Goal: Task Accomplishment & Management: Manage account settings

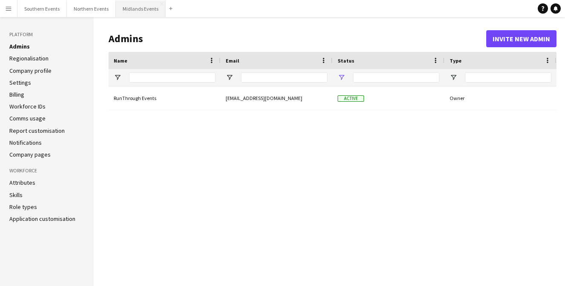
type input "**********"
click at [36, 4] on button "Southern Events Close" at bounding box center [41, 8] width 49 height 17
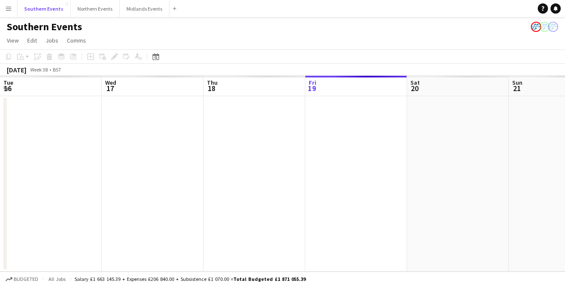
scroll to position [0, 204]
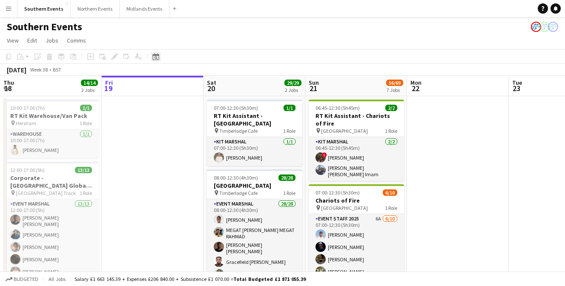
click at [156, 55] on icon at bounding box center [156, 56] width 6 height 7
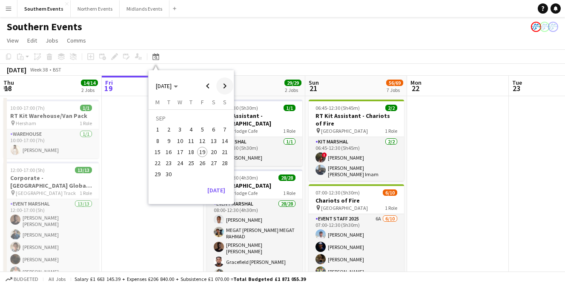
click at [227, 85] on span "Next month" at bounding box center [224, 86] width 17 height 17
click at [213, 128] on span "4" at bounding box center [214, 130] width 10 height 10
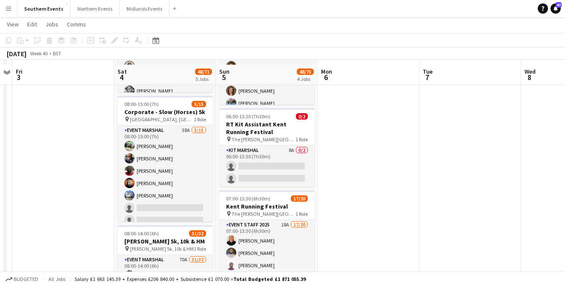
scroll to position [208, 0]
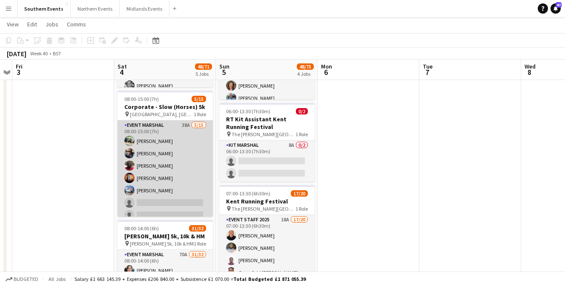
click at [173, 150] on app-card-role "Event Marshal 38A [DATE] 08:00-15:00 (7h) [PERSON_NAME] [PERSON_NAME] [PERSON_N…" at bounding box center [165, 222] width 95 height 202
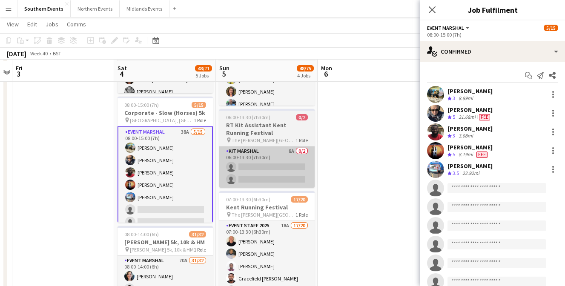
scroll to position [203, 0]
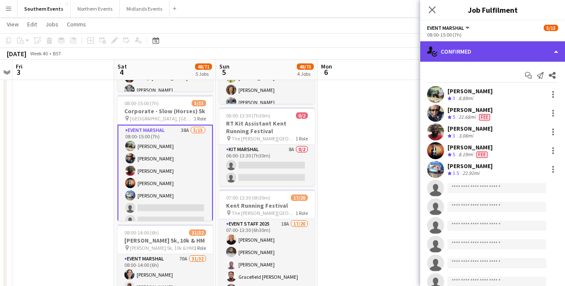
click at [463, 49] on div "single-neutral-actions-check-2 Confirmed" at bounding box center [493, 51] width 145 height 20
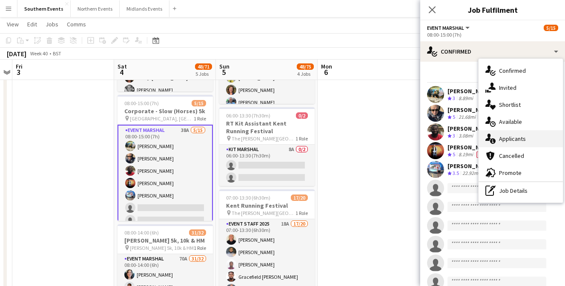
click at [510, 139] on span "Applicants" at bounding box center [512, 139] width 27 height 8
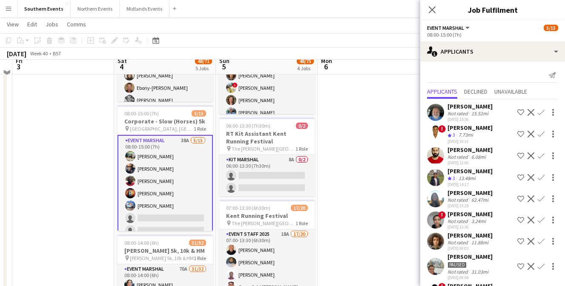
scroll to position [201, 0]
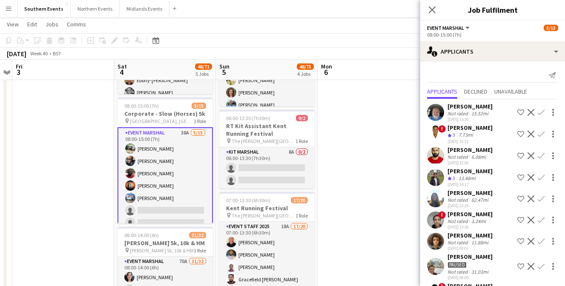
click at [455, 107] on div "[PERSON_NAME]" at bounding box center [470, 107] width 45 height 8
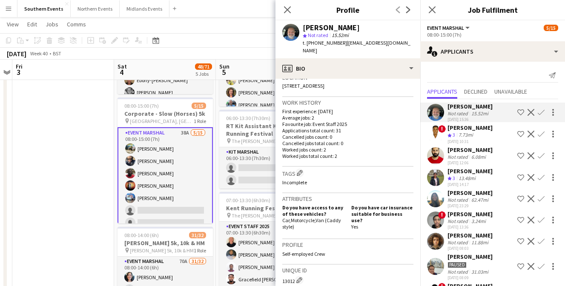
scroll to position [179, 0]
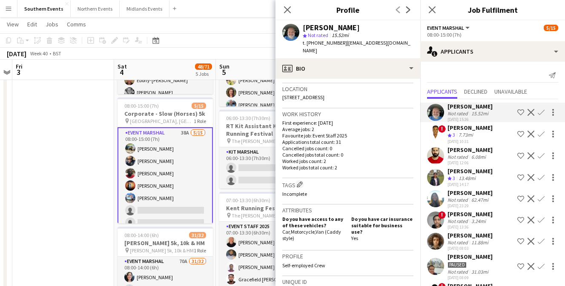
click at [542, 112] on app-icon "Confirm" at bounding box center [541, 112] width 7 height 7
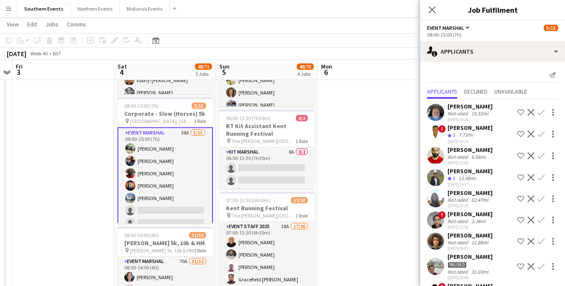
click at [542, 112] on app-icon "Confirm" at bounding box center [541, 112] width 7 height 7
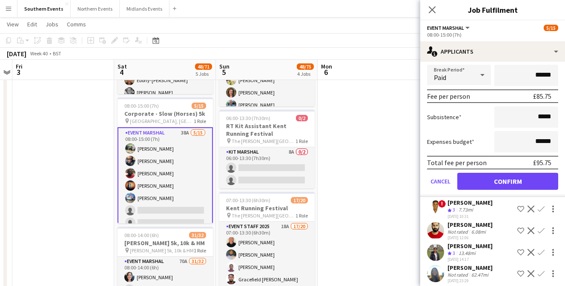
scroll to position [137, 0]
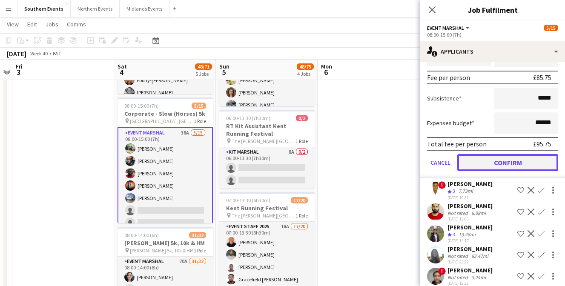
click at [501, 159] on button "Confirm" at bounding box center [508, 162] width 101 height 17
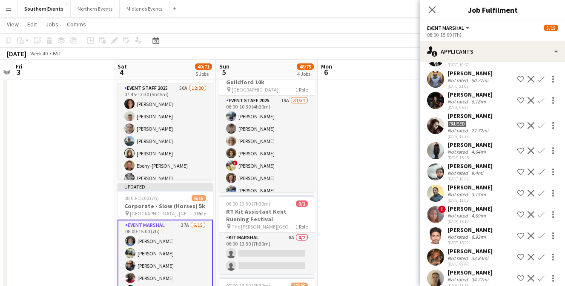
scroll to position [212, 0]
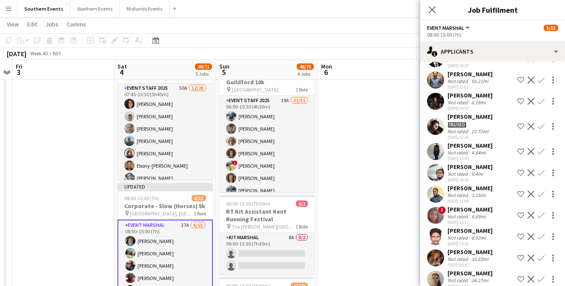
click at [435, 97] on app-user-avatar at bounding box center [435, 101] width 17 height 17
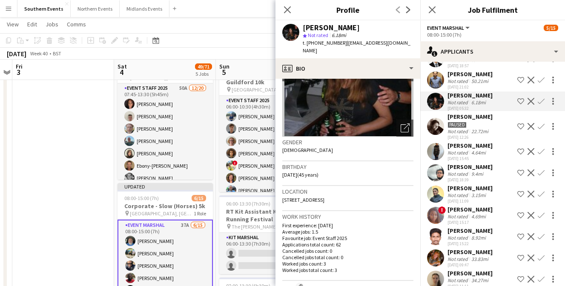
scroll to position [0, 0]
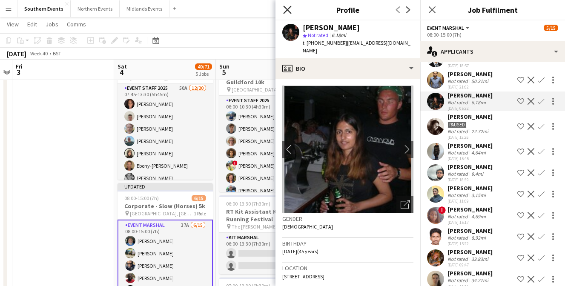
click at [287, 9] on icon at bounding box center [287, 10] width 8 height 8
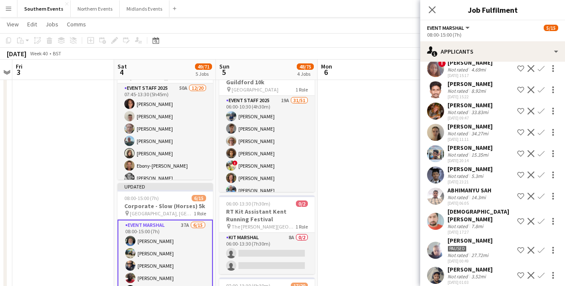
scroll to position [361, 0]
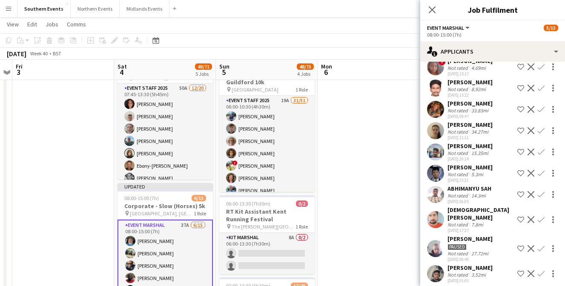
click at [462, 103] on div "[PERSON_NAME]" at bounding box center [470, 104] width 45 height 8
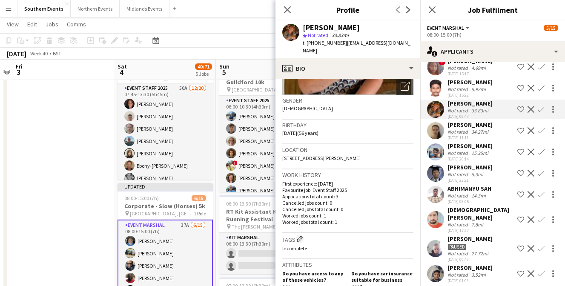
scroll to position [129, 0]
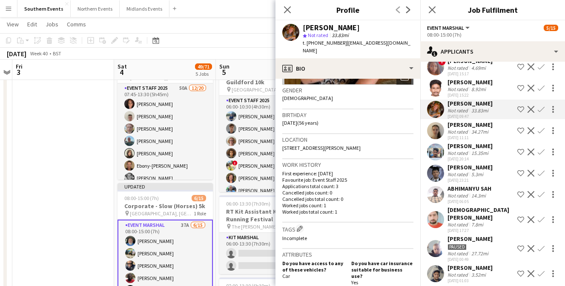
click at [543, 107] on app-icon "Confirm" at bounding box center [541, 109] width 7 height 7
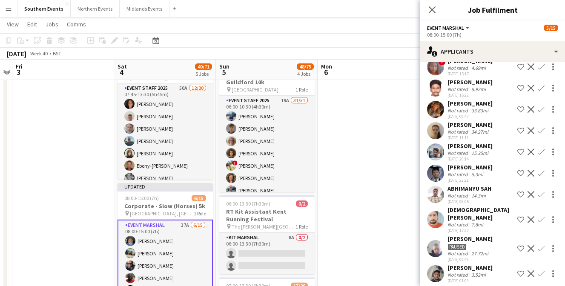
click at [543, 107] on app-icon "Confirm" at bounding box center [541, 109] width 7 height 7
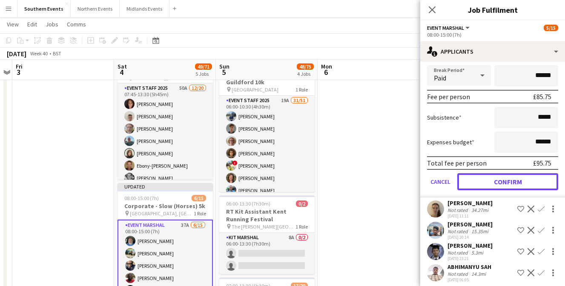
click at [495, 184] on button "Confirm" at bounding box center [508, 181] width 101 height 17
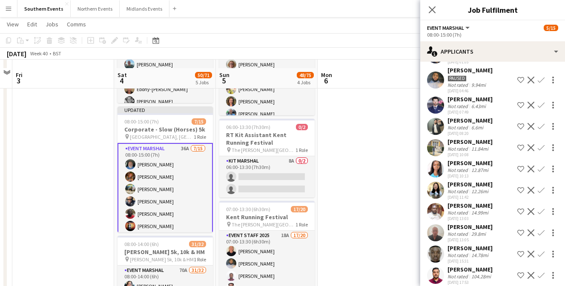
scroll to position [201, 0]
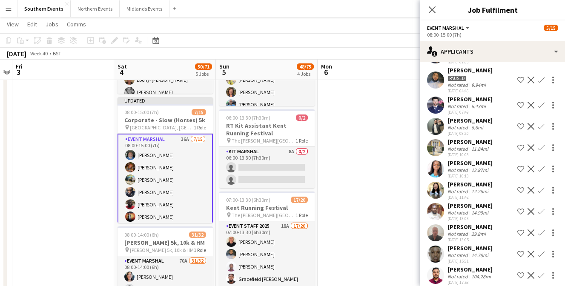
click at [466, 223] on div "[PERSON_NAME]" at bounding box center [470, 227] width 45 height 8
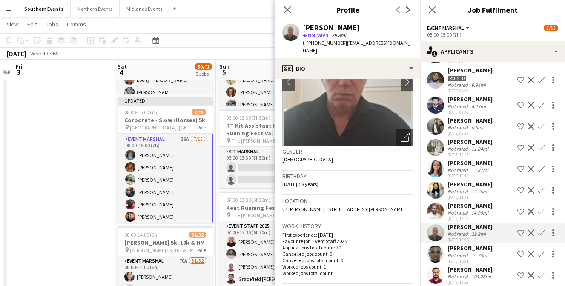
scroll to position [0, 0]
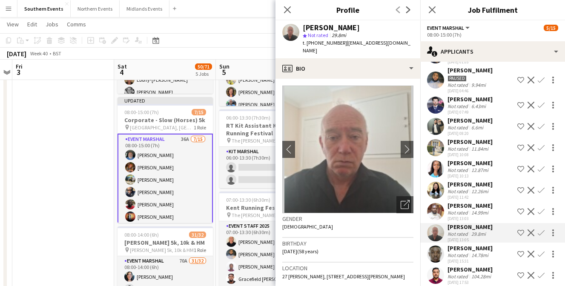
click at [543, 230] on app-icon "Confirm" at bounding box center [541, 233] width 7 height 7
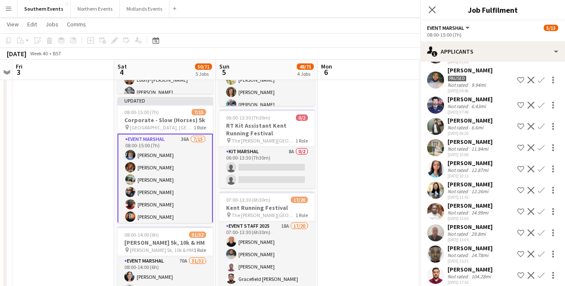
scroll to position [559, 0]
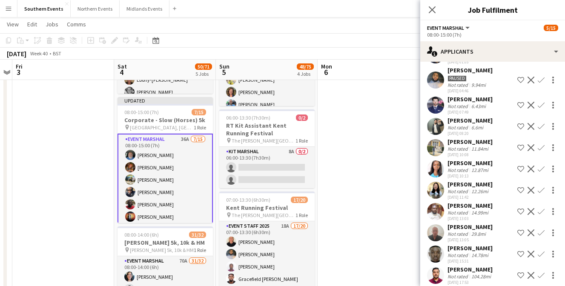
click at [543, 230] on app-icon "Confirm" at bounding box center [541, 233] width 7 height 7
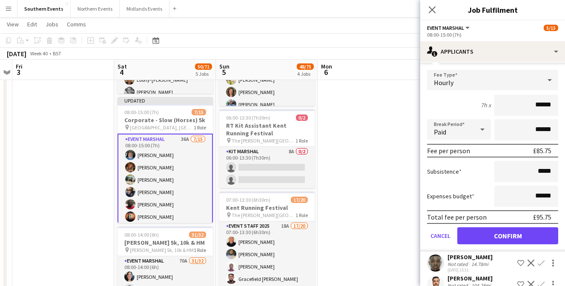
scroll to position [752, 0]
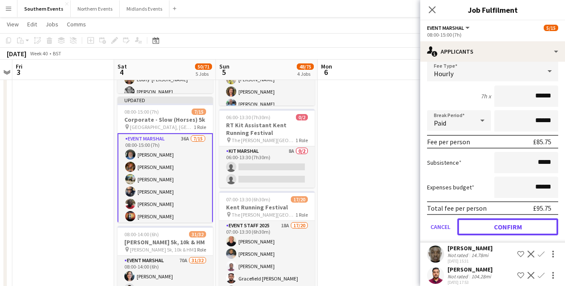
click at [492, 219] on button "Confirm" at bounding box center [508, 227] width 101 height 17
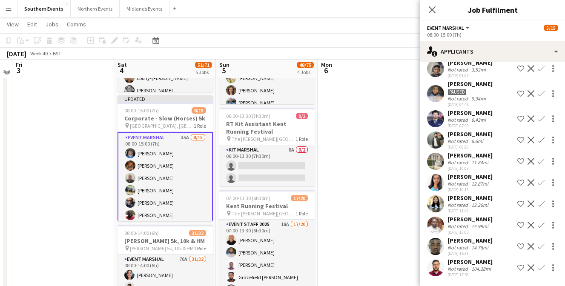
scroll to position [537, 0]
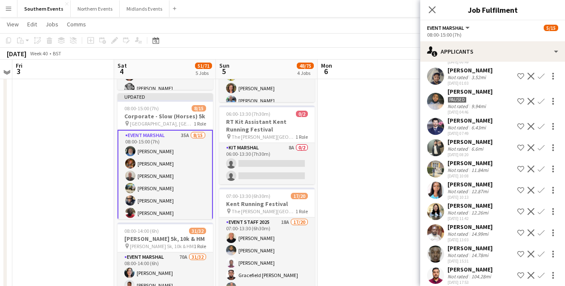
click at [461, 245] on div "[PERSON_NAME]" at bounding box center [470, 249] width 45 height 8
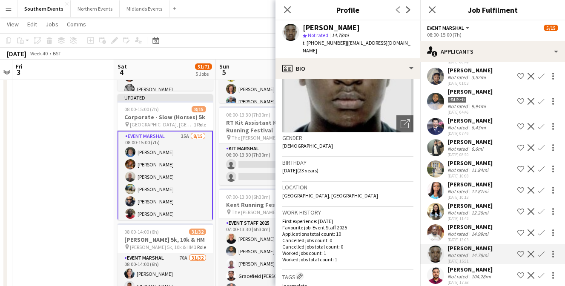
scroll to position [81, 0]
click at [471, 274] on div "104.28mi" at bounding box center [481, 277] width 23 height 6
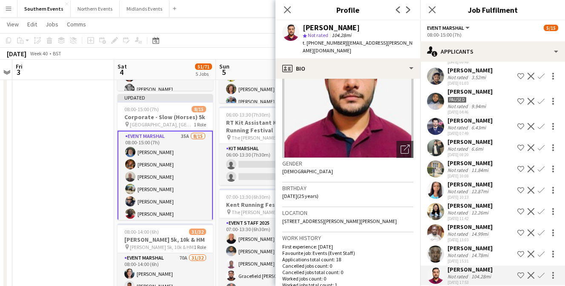
scroll to position [82, 0]
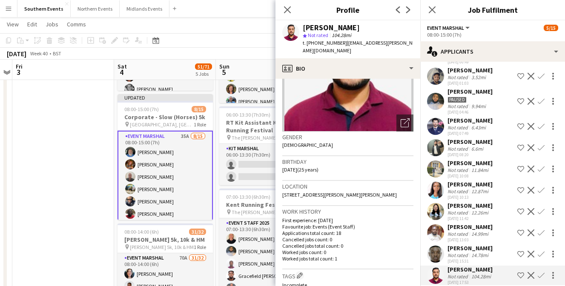
click at [458, 223] on div "[PERSON_NAME]" at bounding box center [470, 227] width 45 height 8
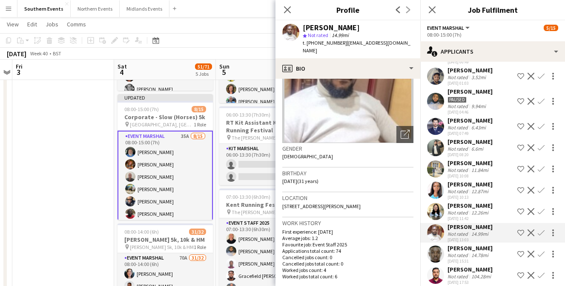
scroll to position [86, 0]
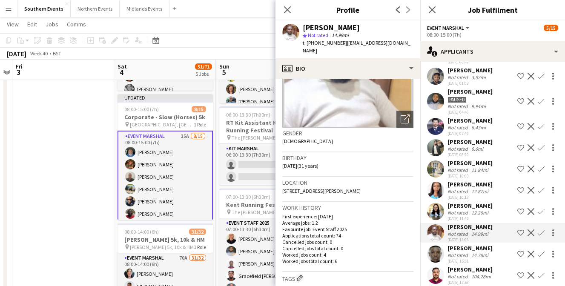
click at [542, 230] on app-icon "Confirm" at bounding box center [541, 233] width 7 height 7
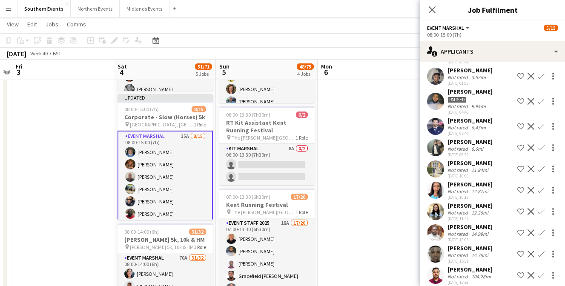
click at [542, 230] on app-icon "Confirm" at bounding box center [541, 233] width 7 height 7
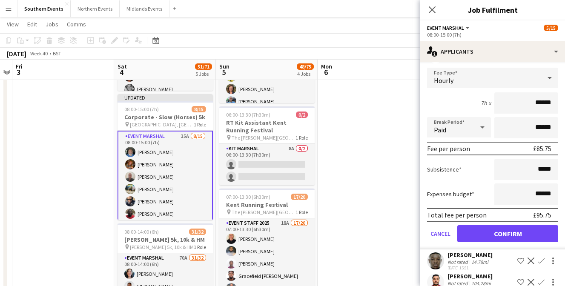
scroll to position [731, 0]
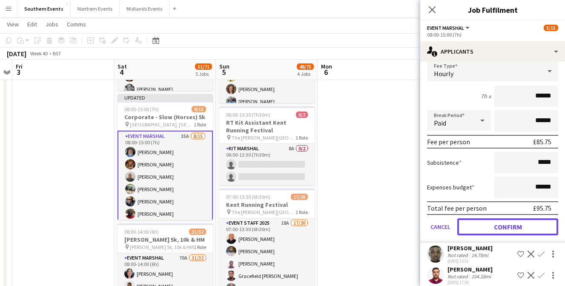
drag, startPoint x: 486, startPoint y: 221, endPoint x: 469, endPoint y: 222, distance: 17.1
click at [486, 221] on button "Confirm" at bounding box center [508, 227] width 101 height 17
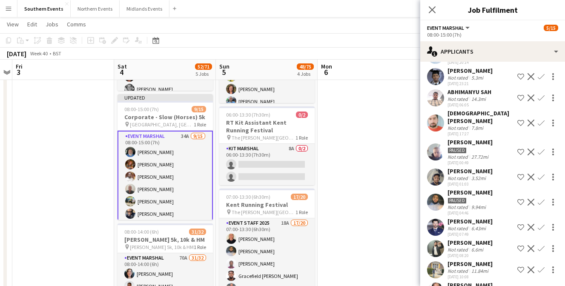
scroll to position [380, 0]
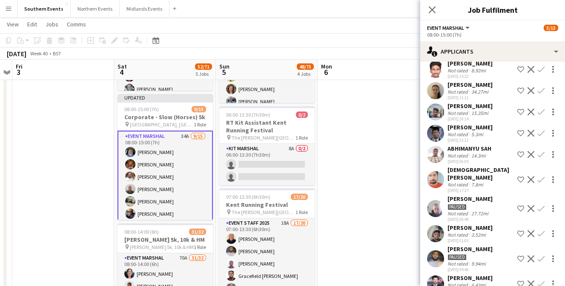
click at [467, 224] on div "[PERSON_NAME]" at bounding box center [470, 228] width 45 height 8
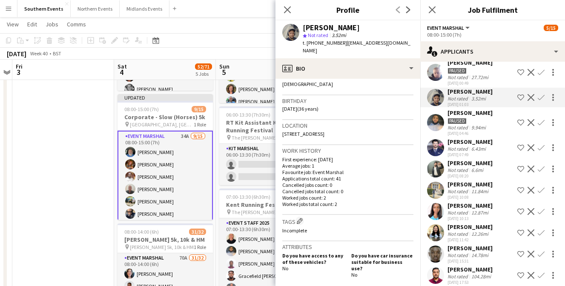
scroll to position [205, 0]
click at [460, 231] on div "Not rated" at bounding box center [459, 234] width 22 height 6
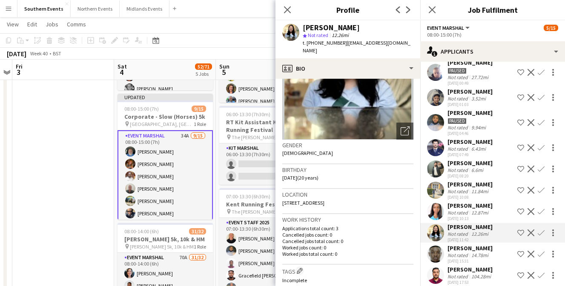
scroll to position [95, 0]
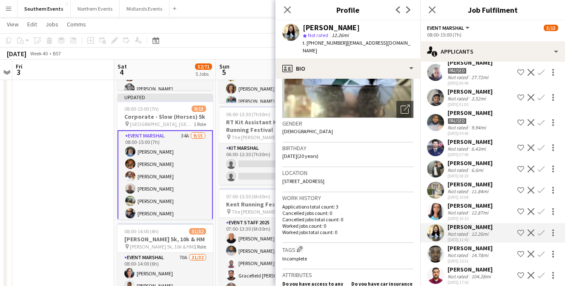
click at [469, 210] on div "Not rated" at bounding box center [459, 213] width 22 height 6
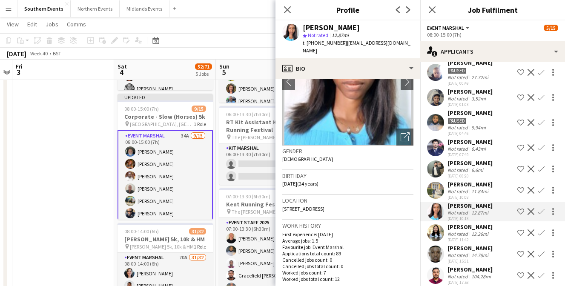
scroll to position [74, 0]
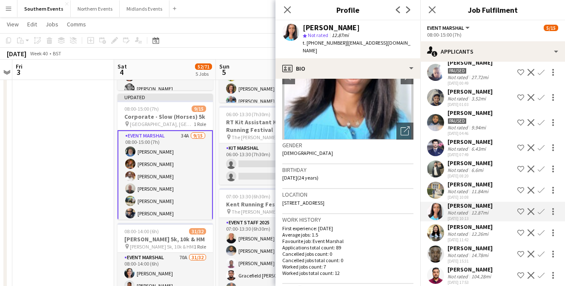
click at [543, 208] on app-icon "Confirm" at bounding box center [541, 211] width 7 height 7
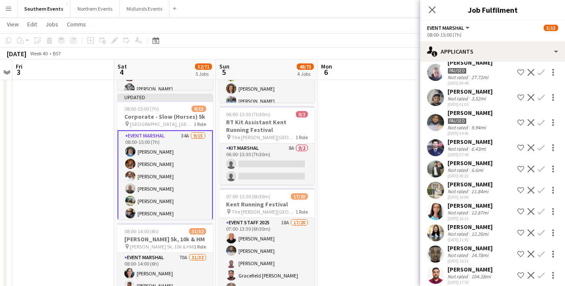
click at [543, 208] on app-icon "Confirm" at bounding box center [541, 211] width 7 height 7
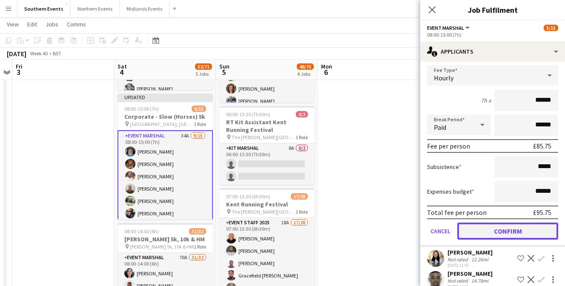
click at [499, 223] on button "Confirm" at bounding box center [508, 231] width 101 height 17
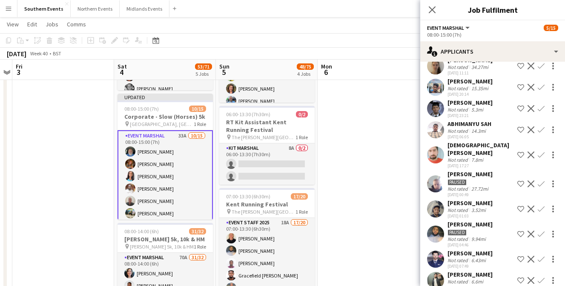
scroll to position [379, 0]
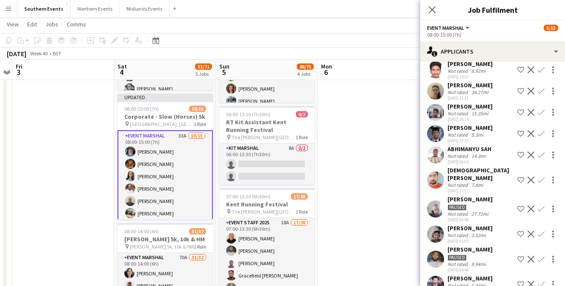
click at [467, 232] on div "Not rated" at bounding box center [459, 235] width 22 height 6
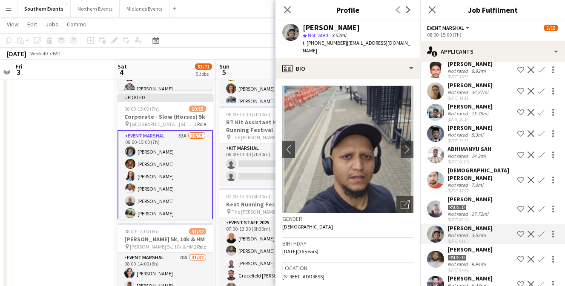
scroll to position [83, 0]
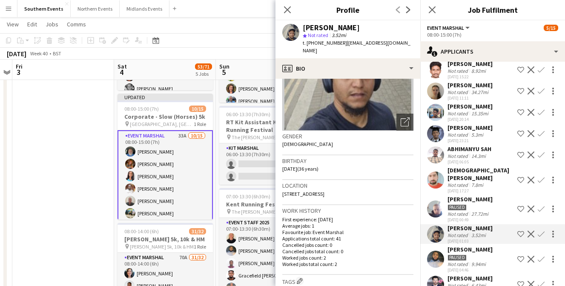
click at [467, 172] on div "[DEMOGRAPHIC_DATA][PERSON_NAME]" at bounding box center [481, 174] width 66 height 15
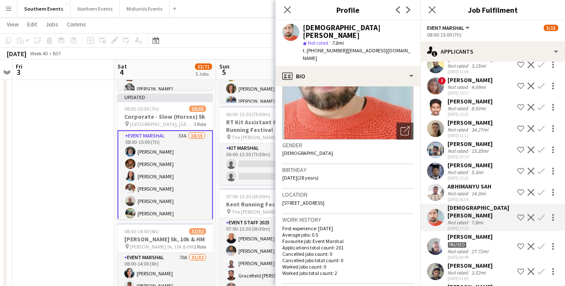
scroll to position [334, 0]
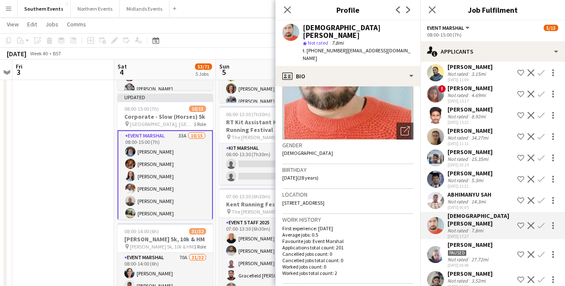
click at [467, 200] on div "Not rated" at bounding box center [459, 202] width 22 height 6
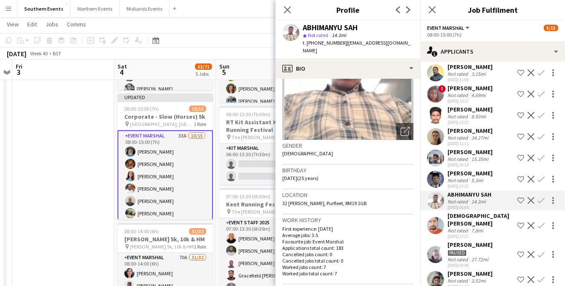
scroll to position [95, 0]
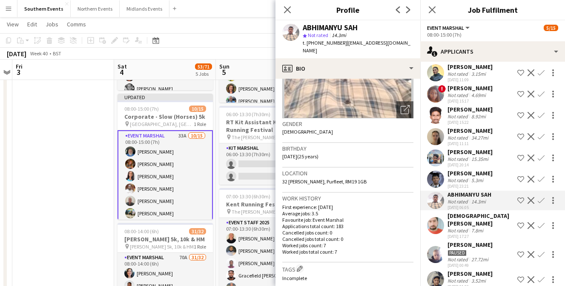
click at [461, 181] on div "Not rated" at bounding box center [459, 180] width 22 height 6
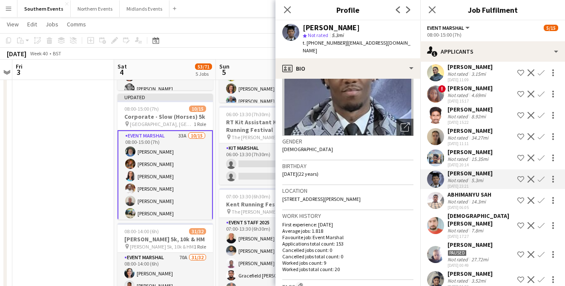
scroll to position [339, 0]
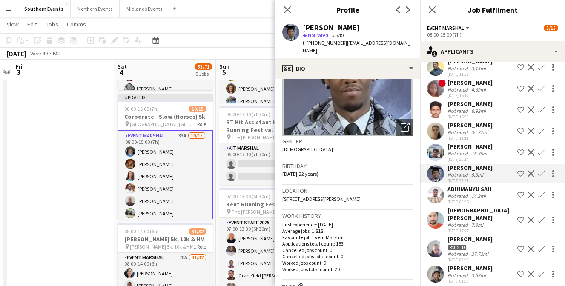
click at [459, 150] on div "[PERSON_NAME]" at bounding box center [470, 147] width 45 height 8
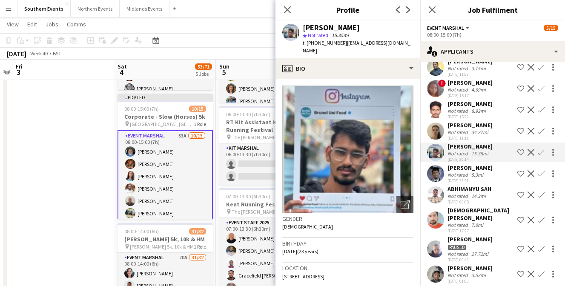
scroll to position [71, 0]
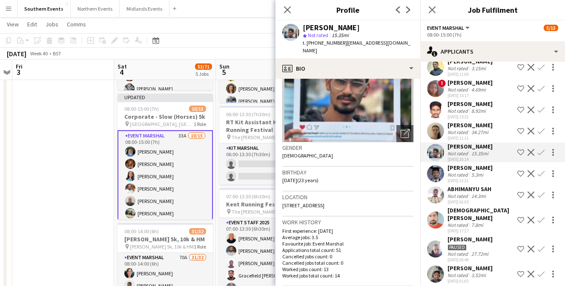
click at [467, 173] on div "Not rated" at bounding box center [459, 175] width 22 height 6
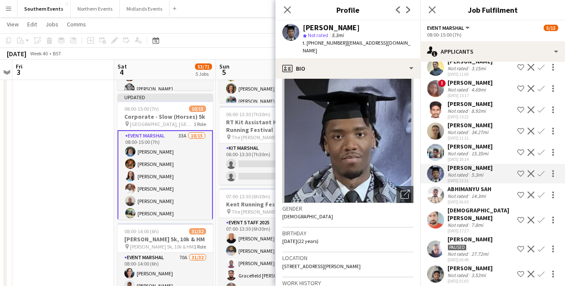
scroll to position [0, 0]
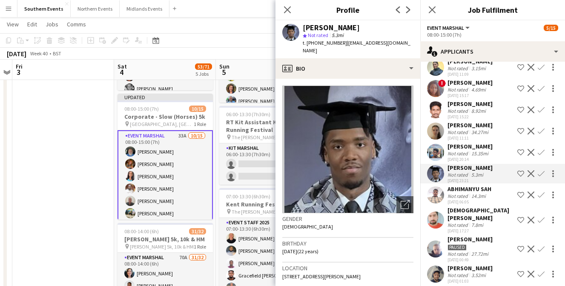
click at [541, 173] on app-icon "Confirm" at bounding box center [541, 173] width 7 height 7
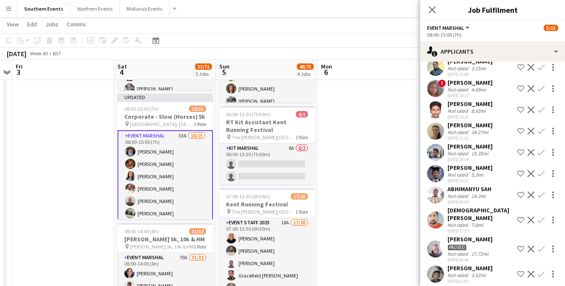
click at [541, 173] on app-icon "Confirm" at bounding box center [541, 173] width 7 height 7
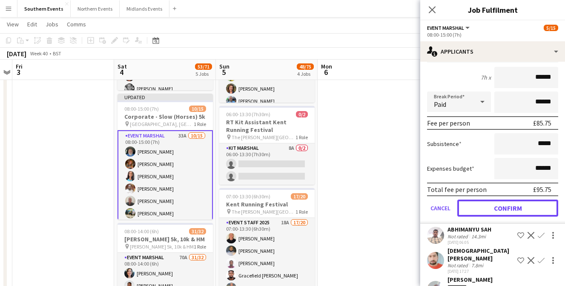
click at [503, 207] on button "Confirm" at bounding box center [508, 208] width 101 height 17
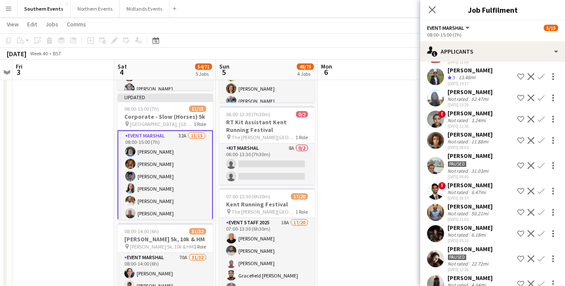
scroll to position [107, 0]
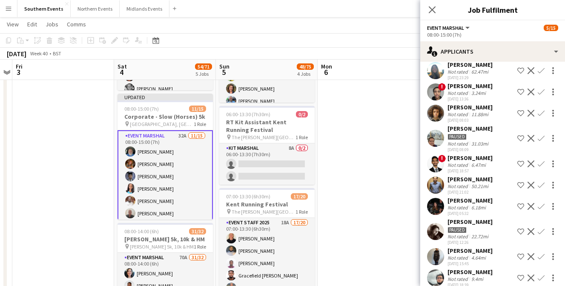
click at [453, 200] on div "[PERSON_NAME]" at bounding box center [470, 201] width 45 height 8
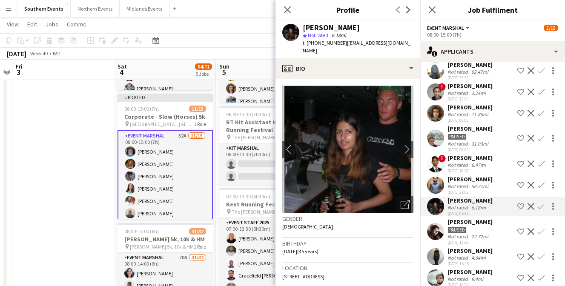
scroll to position [108, 0]
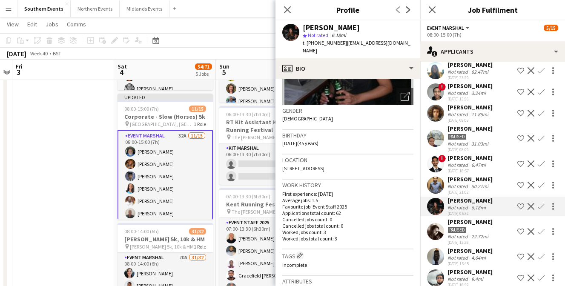
click at [463, 182] on div "[PERSON_NAME]" at bounding box center [470, 180] width 45 height 8
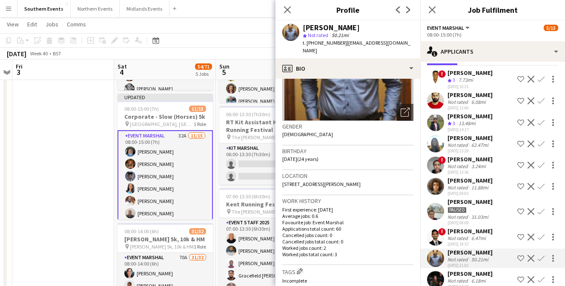
scroll to position [37, 0]
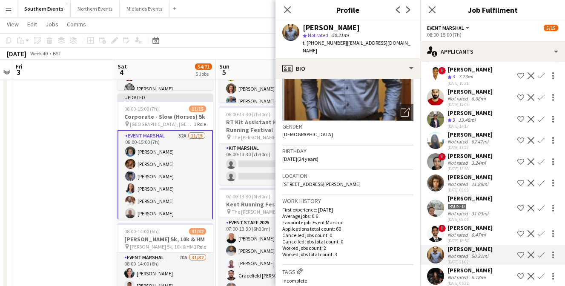
click at [458, 93] on div "[PERSON_NAME]" at bounding box center [470, 92] width 45 height 8
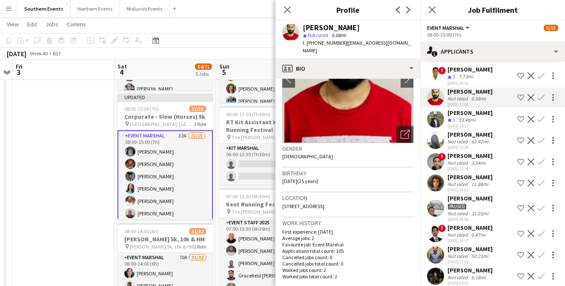
scroll to position [92, 0]
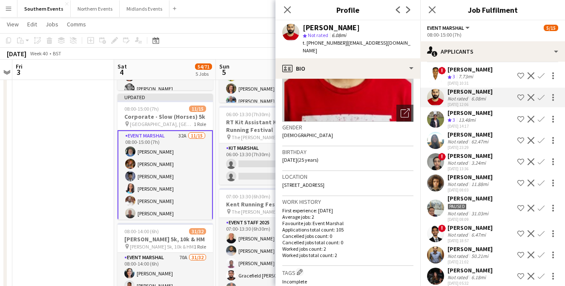
click at [464, 118] on div "13.48mi" at bounding box center [467, 120] width 20 height 7
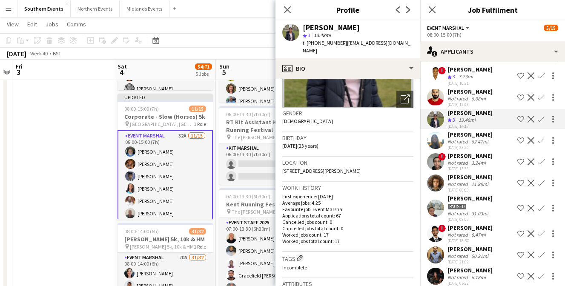
scroll to position [107, 0]
click at [542, 117] on app-icon "Confirm" at bounding box center [541, 119] width 7 height 7
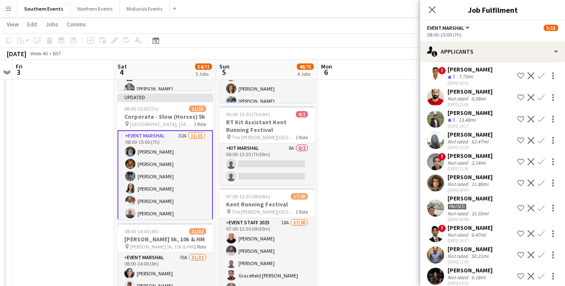
click at [543, 118] on app-icon "Confirm" at bounding box center [541, 119] width 7 height 7
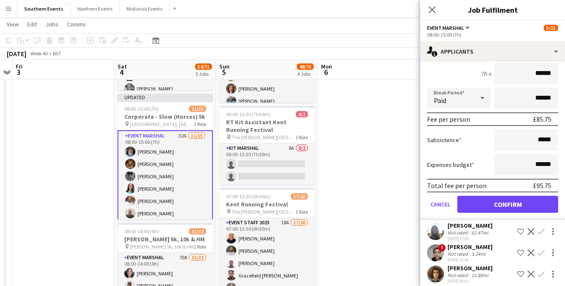
scroll to position [160, 0]
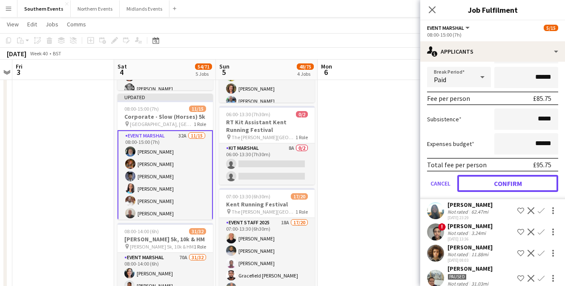
click at [496, 182] on button "Confirm" at bounding box center [508, 183] width 101 height 17
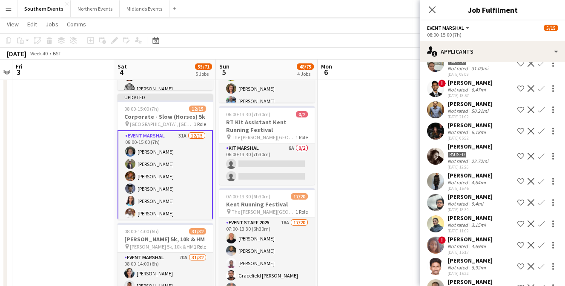
scroll to position [0, 0]
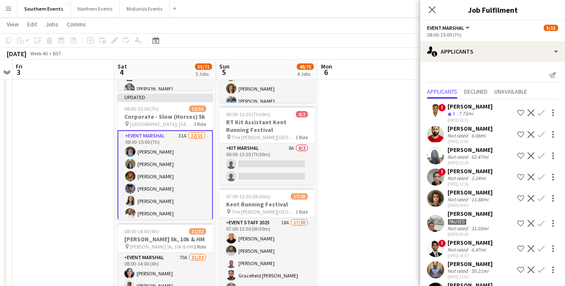
click at [455, 154] on div "Not rated" at bounding box center [459, 157] width 22 height 6
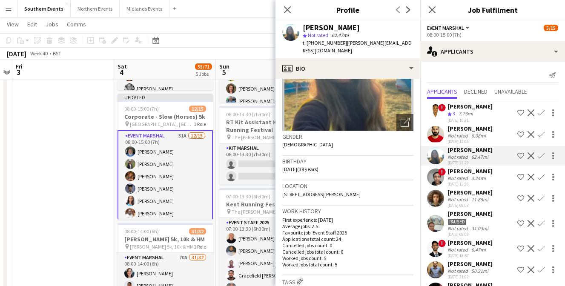
scroll to position [84, 0]
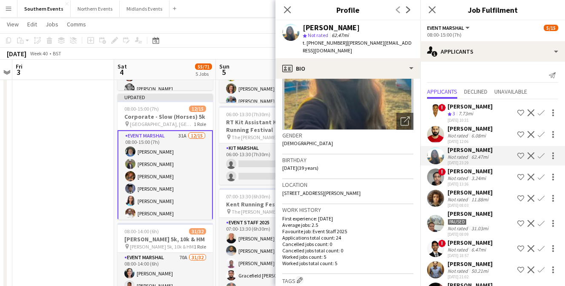
click at [542, 156] on app-icon "Confirm" at bounding box center [541, 156] width 7 height 7
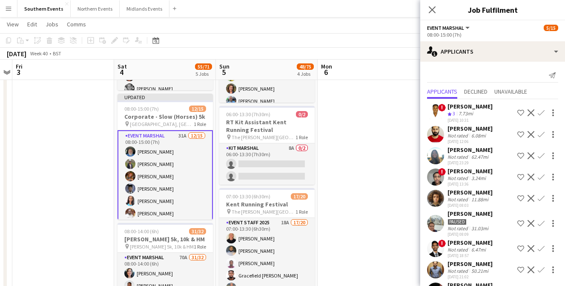
click at [542, 156] on app-icon "Confirm" at bounding box center [541, 156] width 7 height 7
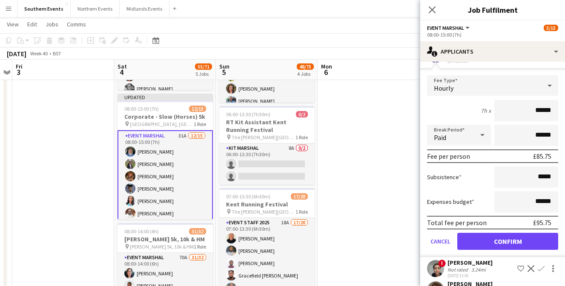
scroll to position [141, 0]
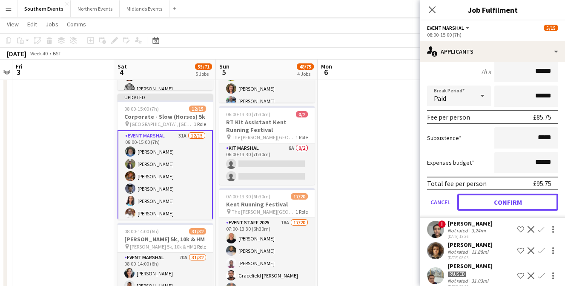
click at [509, 199] on button "Confirm" at bounding box center [508, 202] width 101 height 17
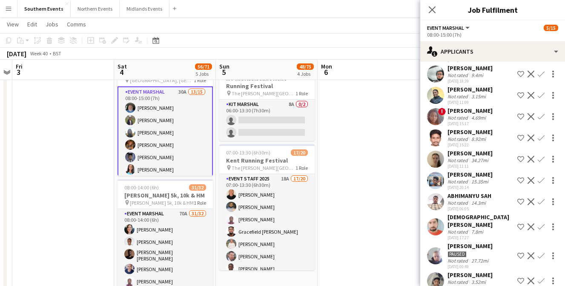
scroll to position [112, 0]
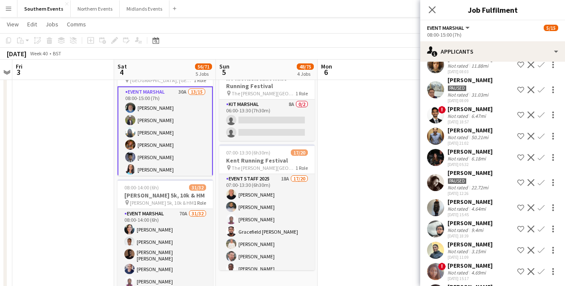
click at [393, 116] on app-date-cell at bounding box center [369, 245] width 102 height 796
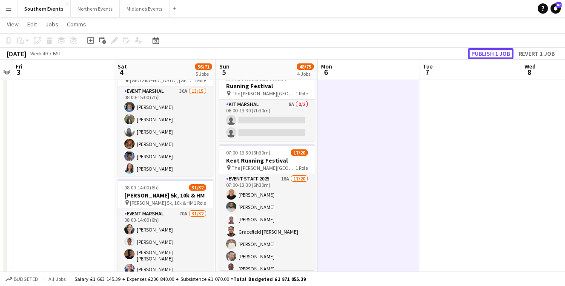
click at [496, 49] on button "Publish 1 job" at bounding box center [491, 53] width 46 height 11
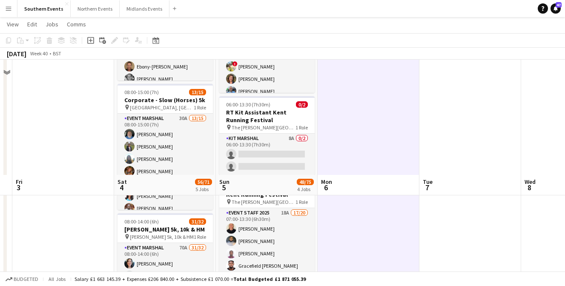
scroll to position [192, 0]
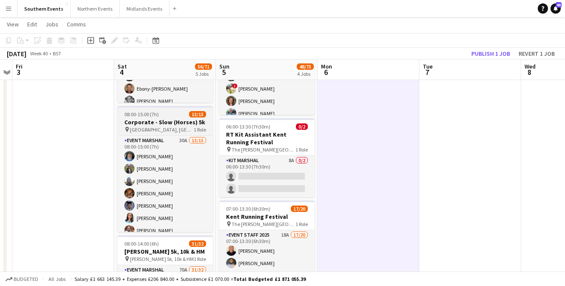
click at [147, 119] on h3 "Corporate - Slow (Horses) 5k" at bounding box center [165, 122] width 95 height 8
